Goal: Information Seeking & Learning: Learn about a topic

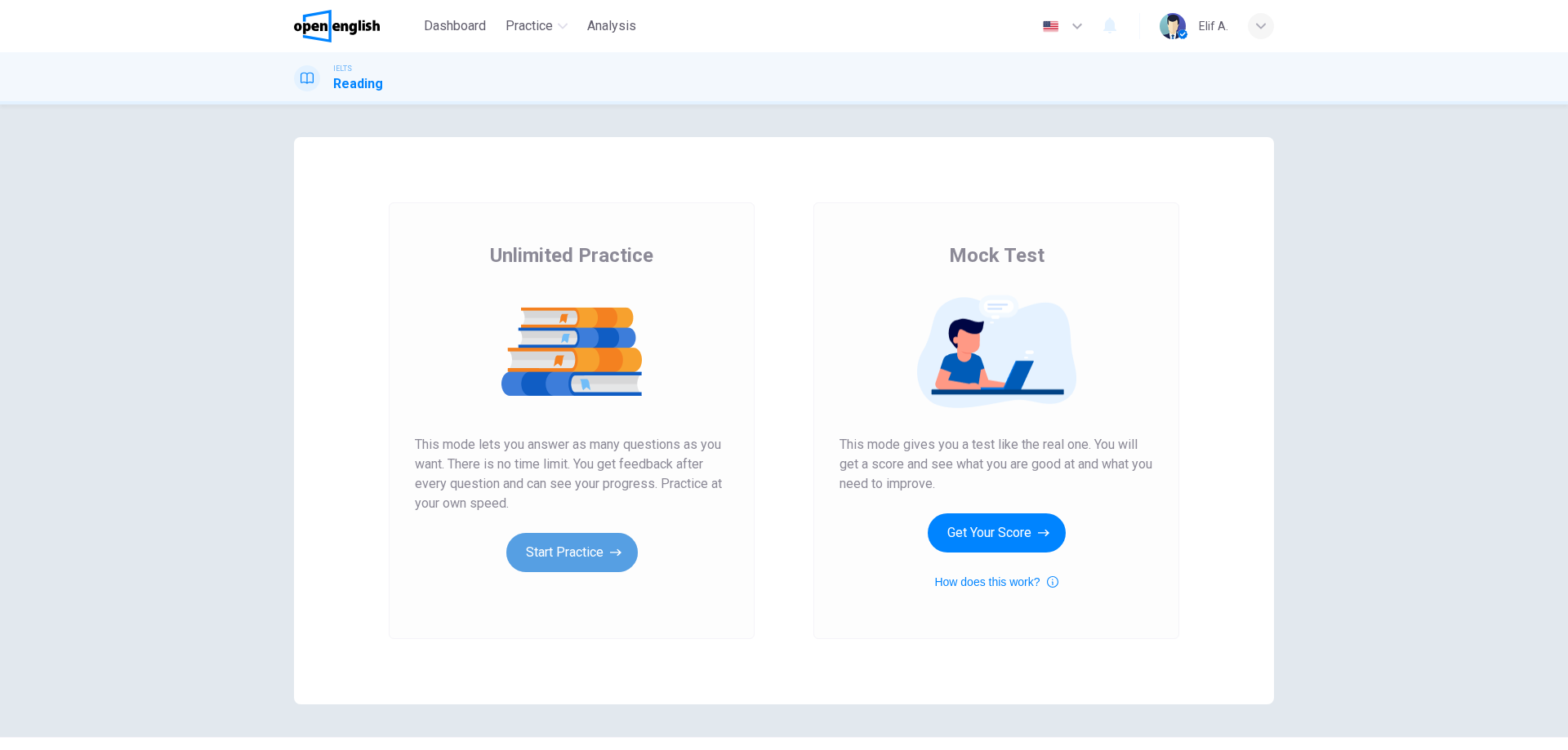
click at [594, 555] on button "Start Practice" at bounding box center [572, 552] width 132 height 39
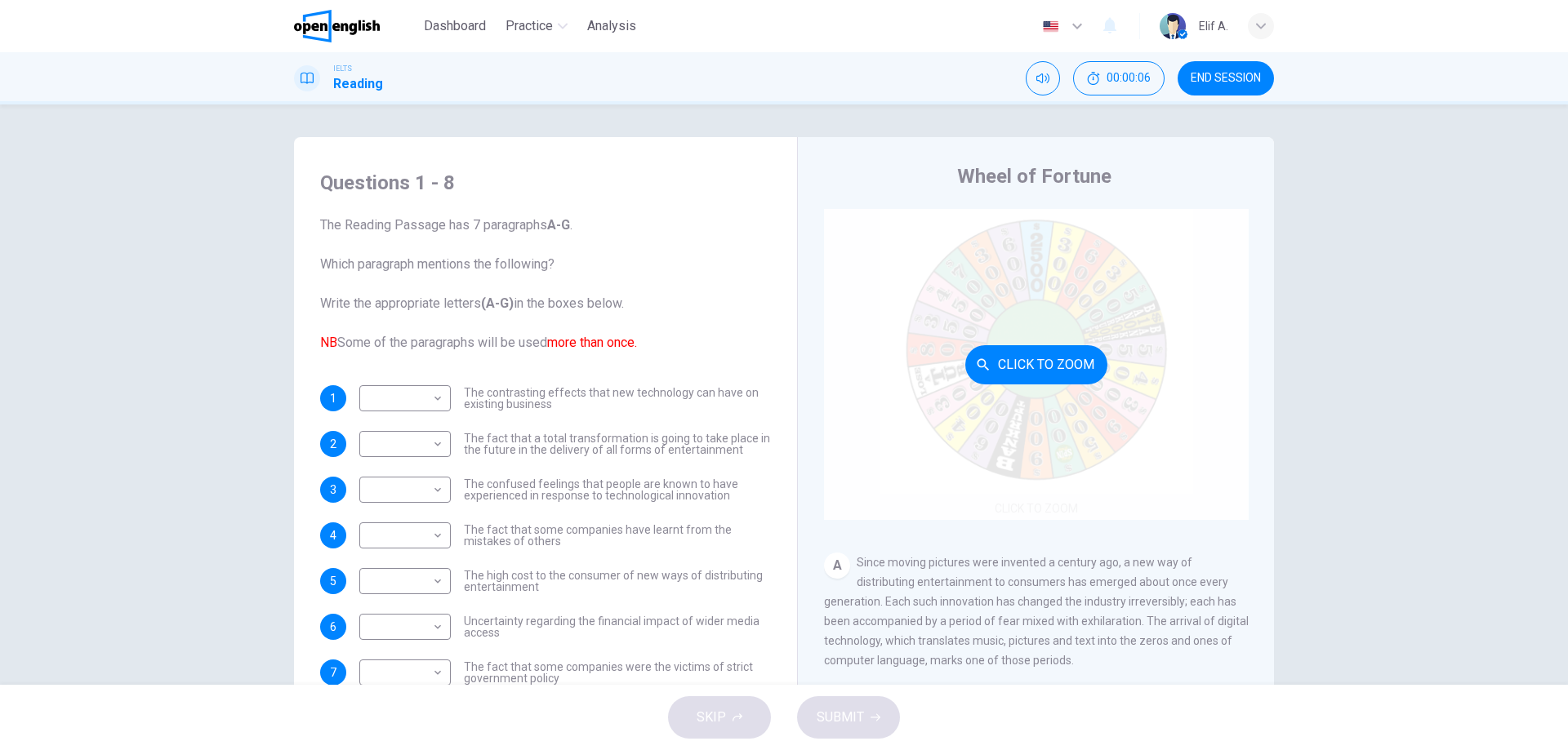
click at [1038, 382] on button "Click to Zoom" at bounding box center [1036, 364] width 142 height 39
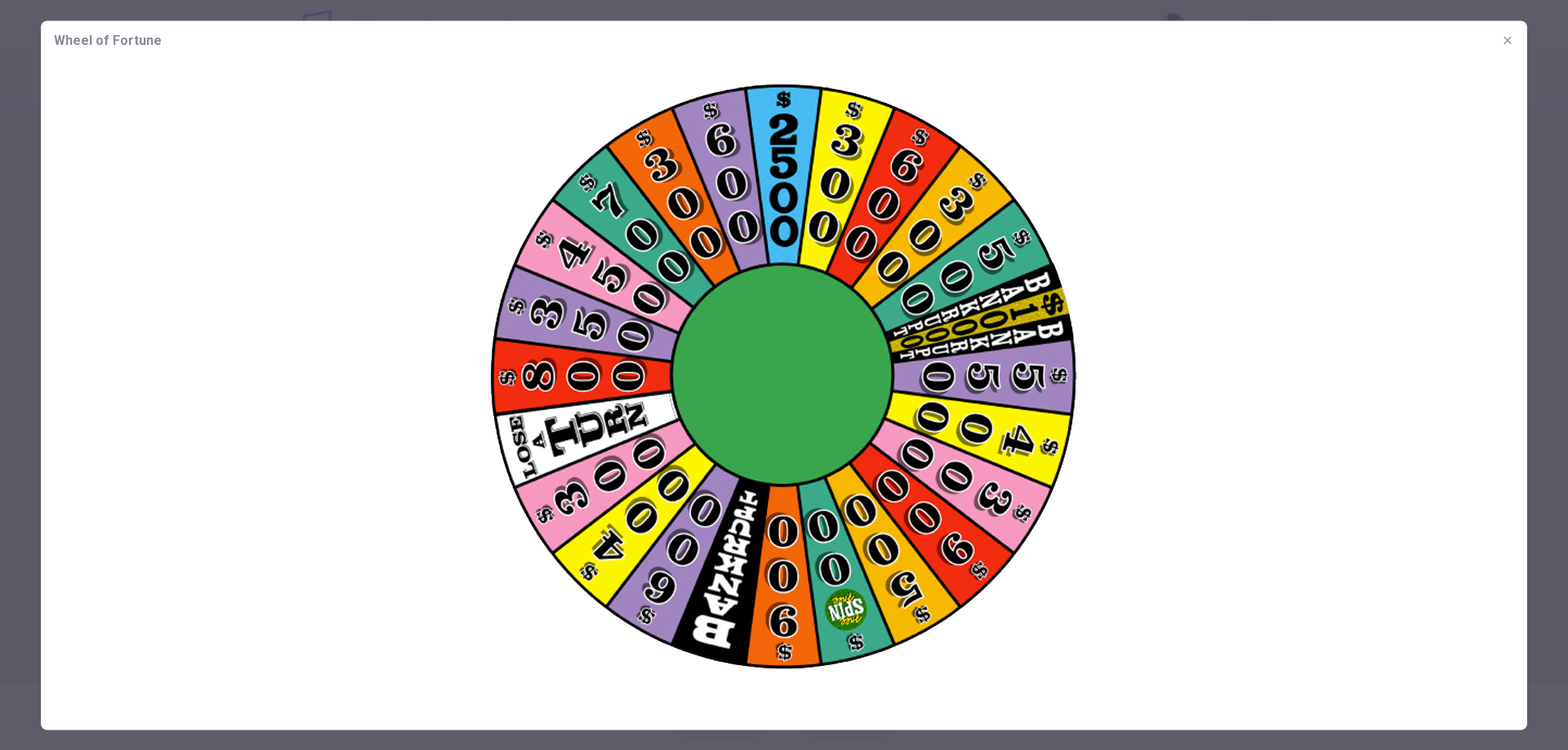
click at [1040, 378] on img at bounding box center [784, 380] width 1486 height 640
click at [1509, 32] on button "button" at bounding box center [1507, 40] width 26 height 26
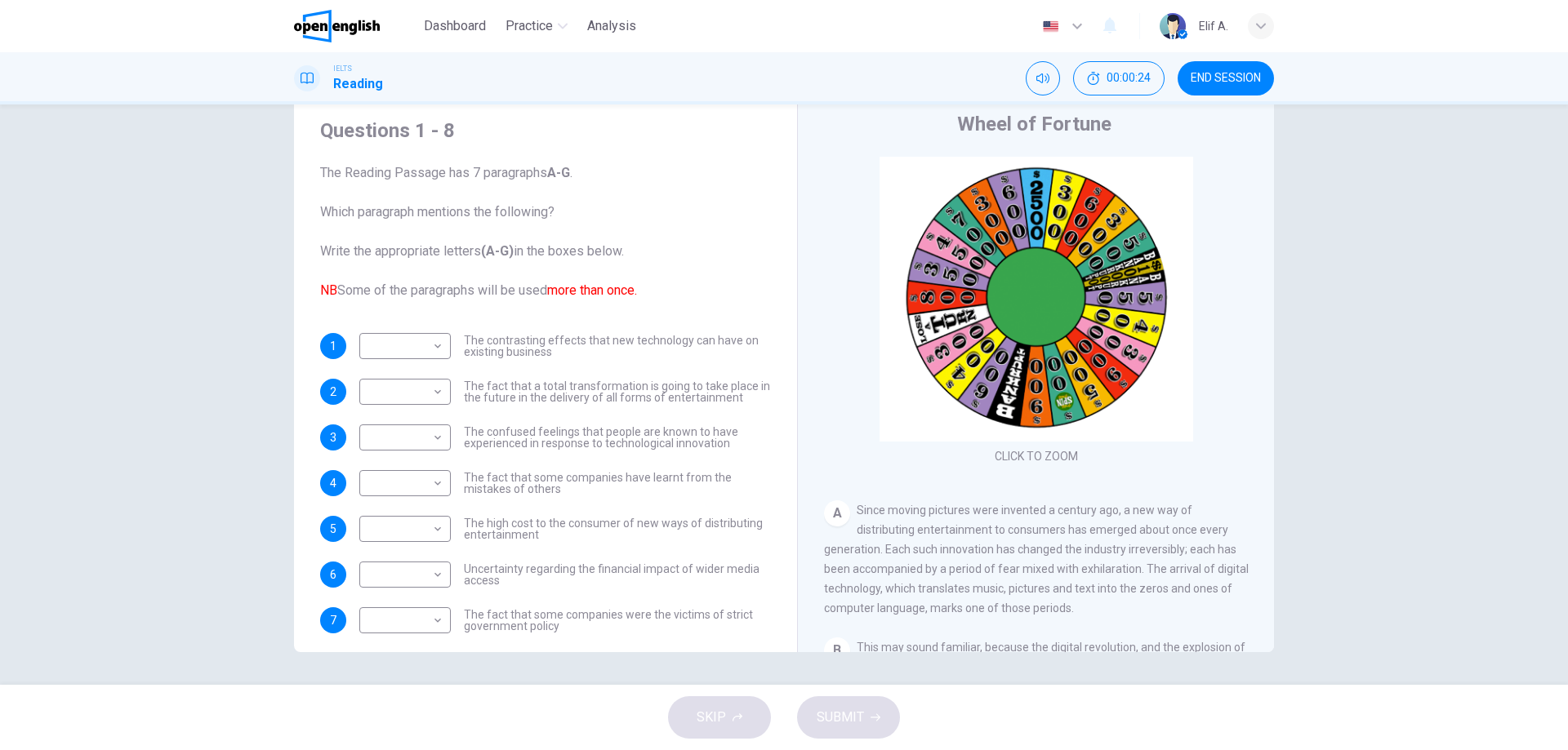
scroll to position [82, 0]
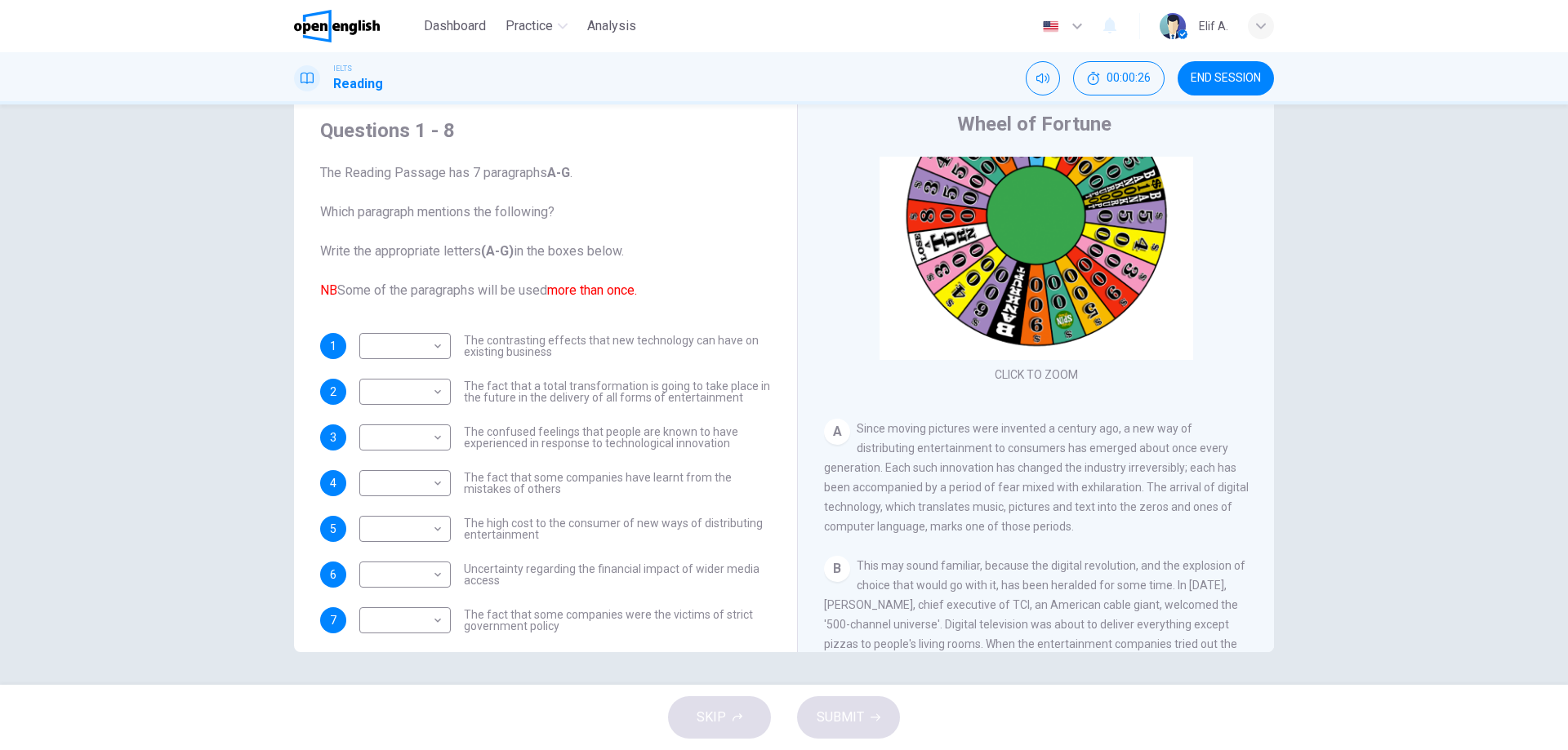
drag, startPoint x: 1035, startPoint y: 428, endPoint x: 1142, endPoint y: 431, distance: 107.0
click at [1142, 431] on span "Since moving pictures were invented a century ago, a new way of distributing en…" at bounding box center [1036, 477] width 425 height 111
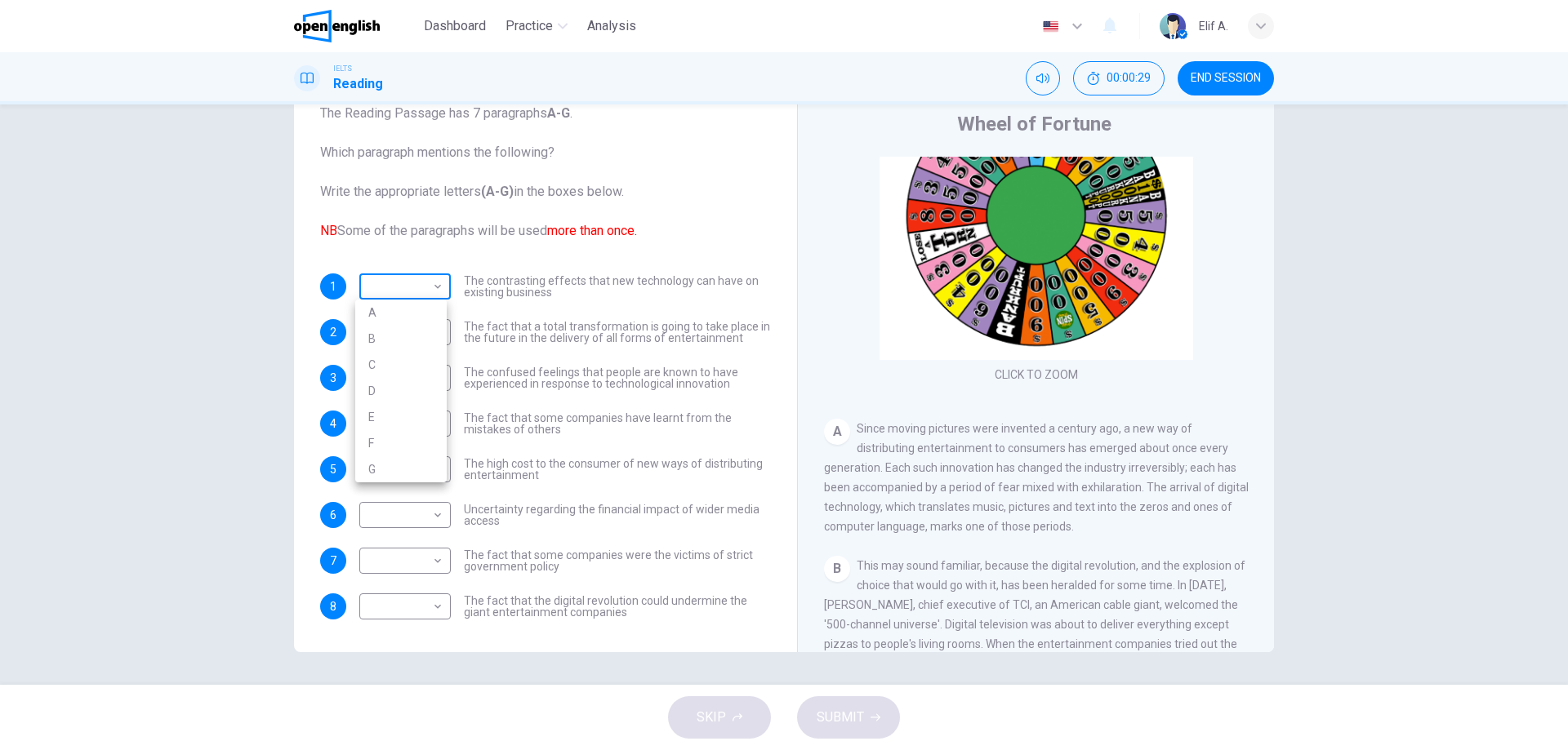
click at [404, 278] on body "This site uses cookies, as explained in our Privacy Policy . If you agree to th…" at bounding box center [784, 375] width 1568 height 750
click at [404, 279] on div at bounding box center [784, 375] width 1568 height 750
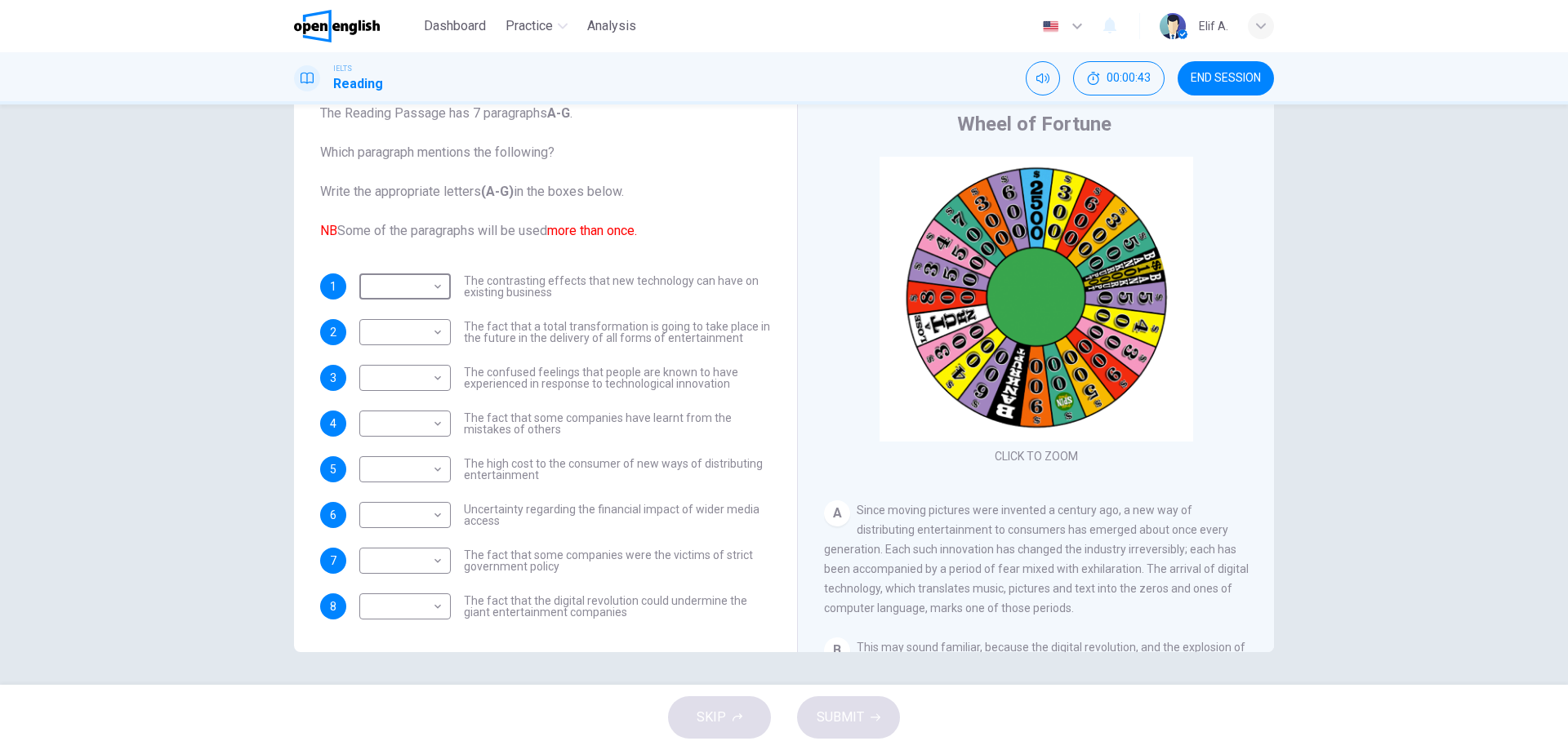
scroll to position [0, 0]
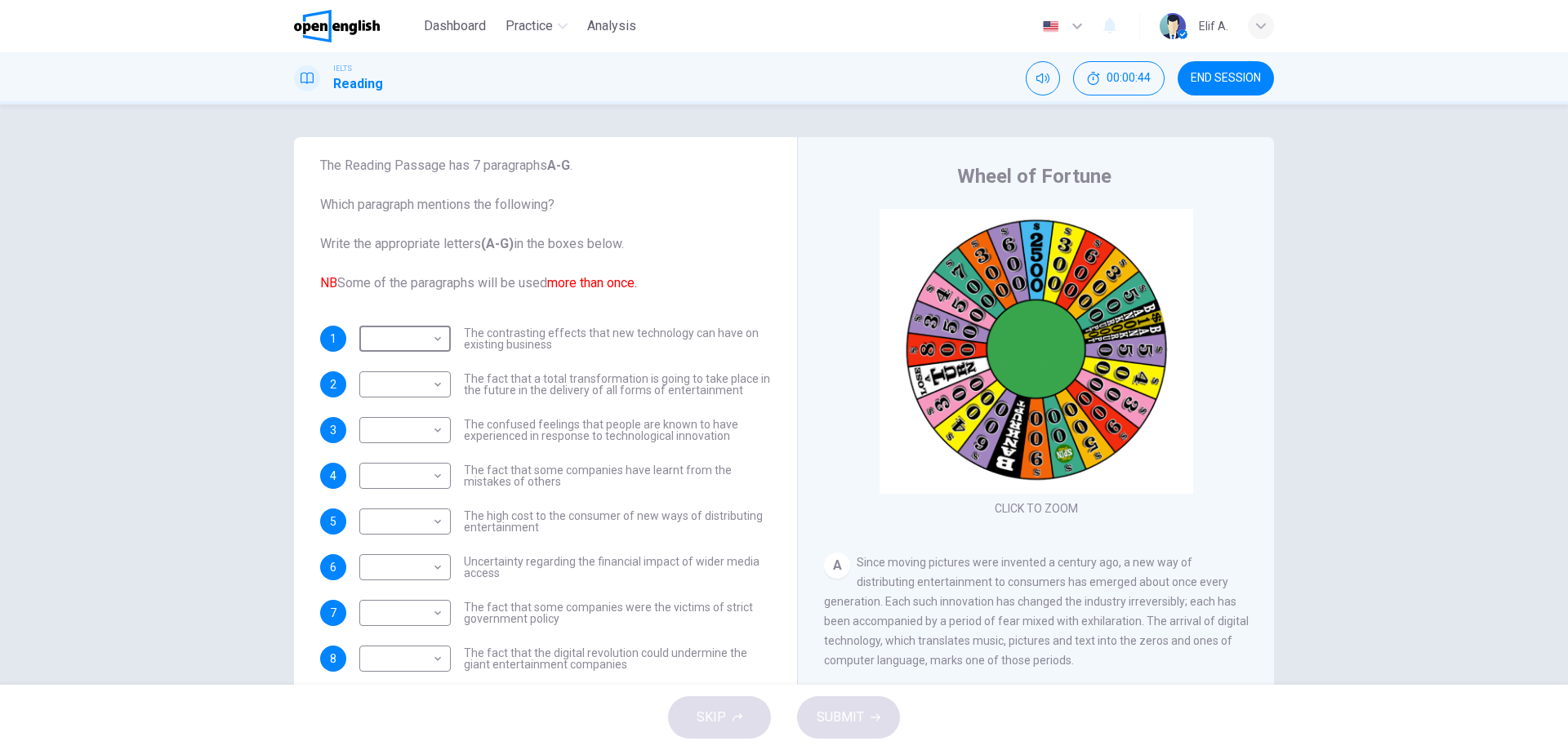
click at [311, 17] on img at bounding box center [336, 26] width 86 height 32
